Goal: Transaction & Acquisition: Purchase product/service

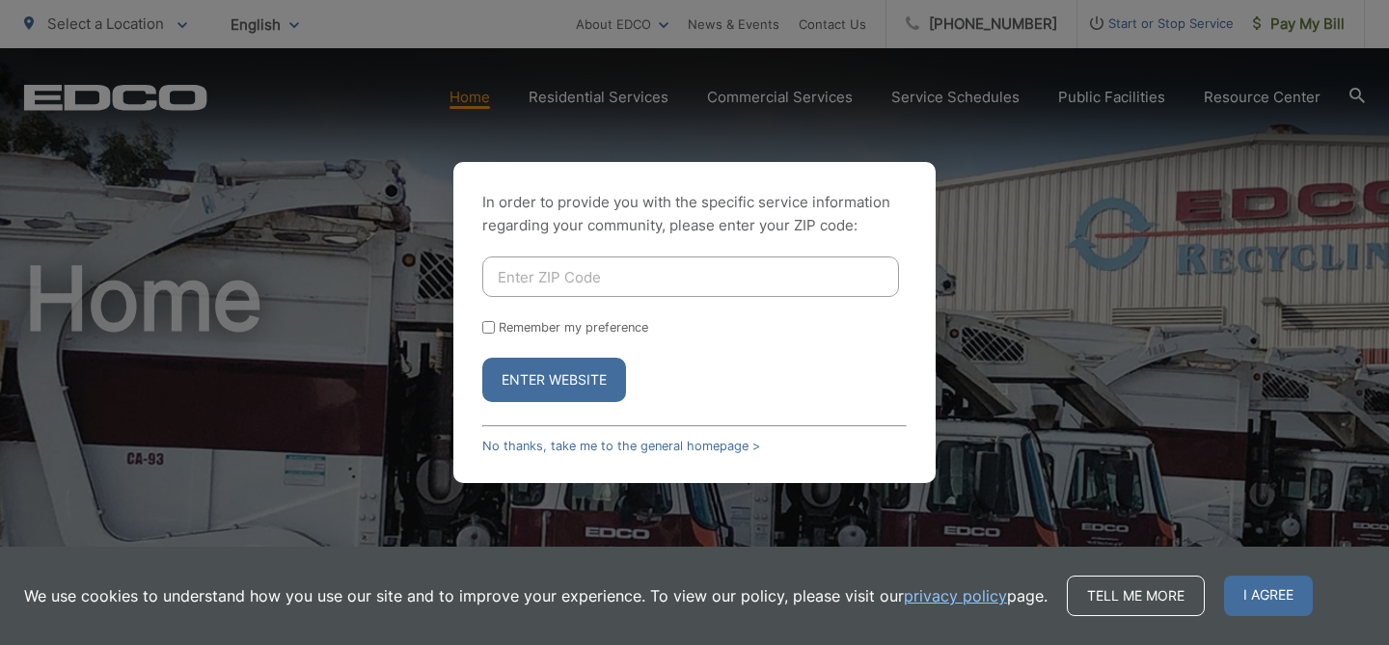
click at [639, 285] on input "Enter ZIP Code" at bounding box center [690, 277] width 417 height 41
type input "92014"
click at [585, 381] on button "Enter Website" at bounding box center [554, 380] width 144 height 44
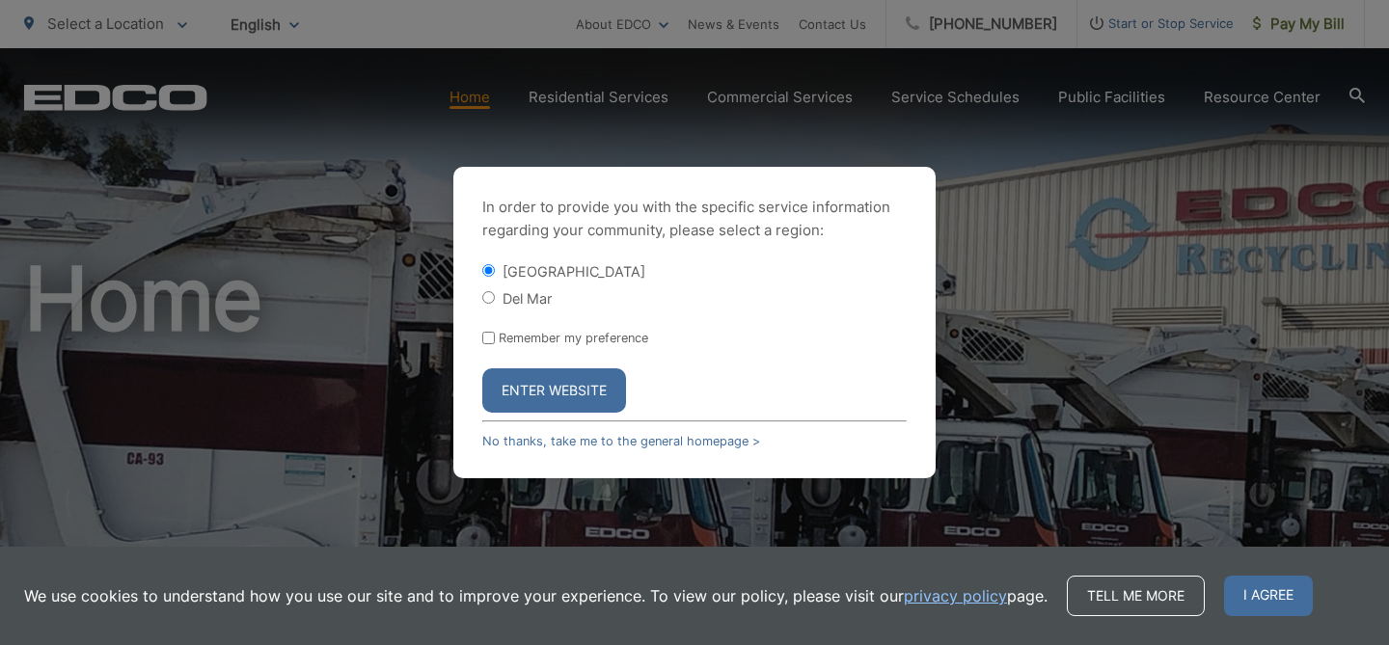
click at [489, 296] on input "Del Mar" at bounding box center [488, 297] width 13 height 13
radio input "true"
click at [560, 391] on button "Enter Website" at bounding box center [554, 391] width 144 height 44
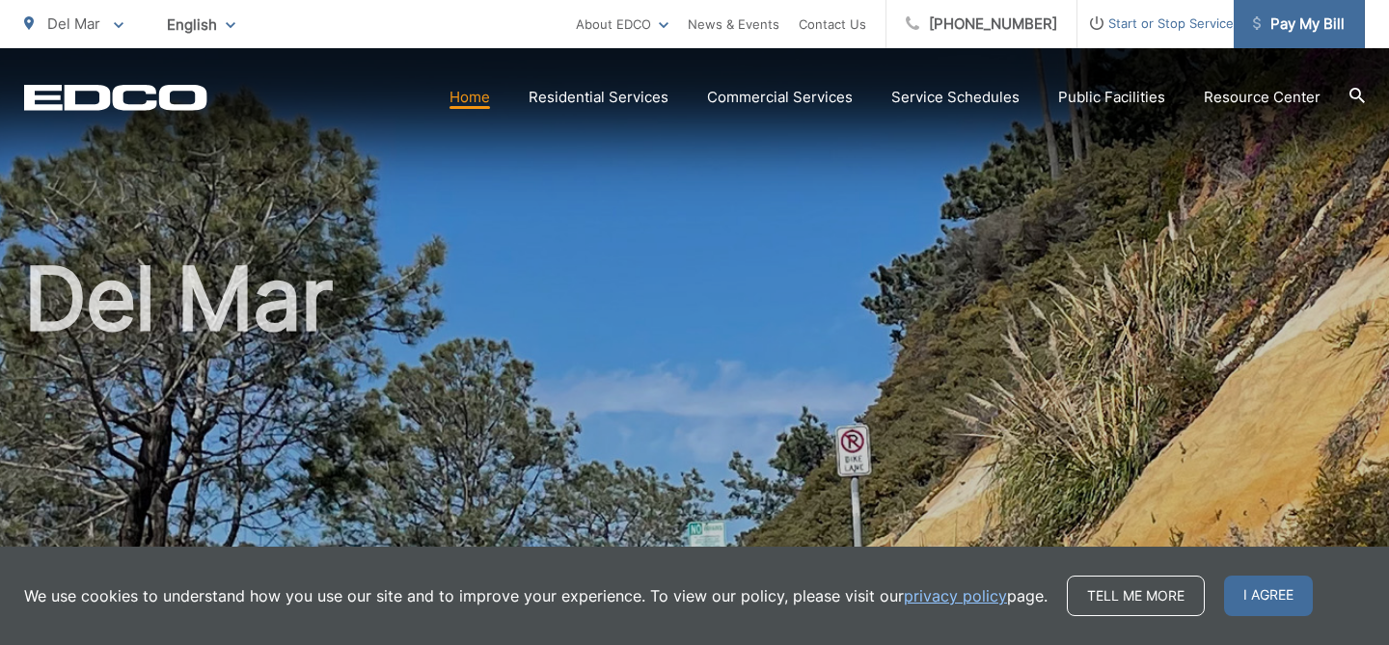
click at [1291, 20] on span "Pay My Bill" at bounding box center [1299, 24] width 92 height 23
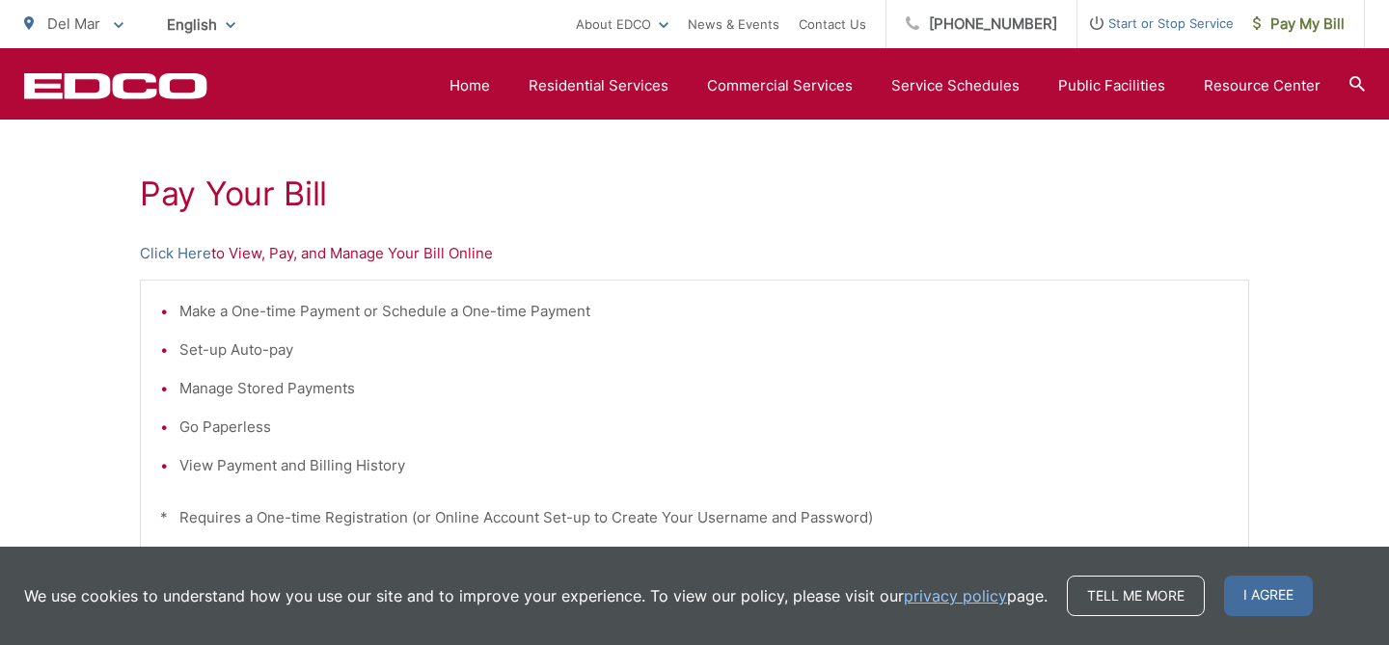
scroll to position [324, 0]
click at [187, 257] on link "Click Here" at bounding box center [175, 256] width 71 height 23
